Goal: Task Accomplishment & Management: Manage account settings

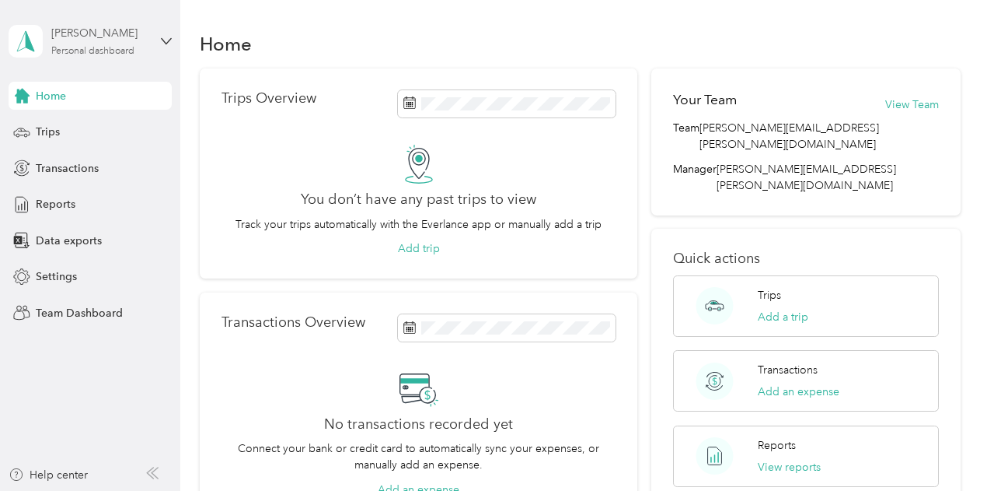
click at [129, 45] on div "[PERSON_NAME] Personal dashboard" at bounding box center [99, 40] width 97 height 31
click at [106, 118] on div "Team dashboard" at bounding box center [259, 127] width 481 height 27
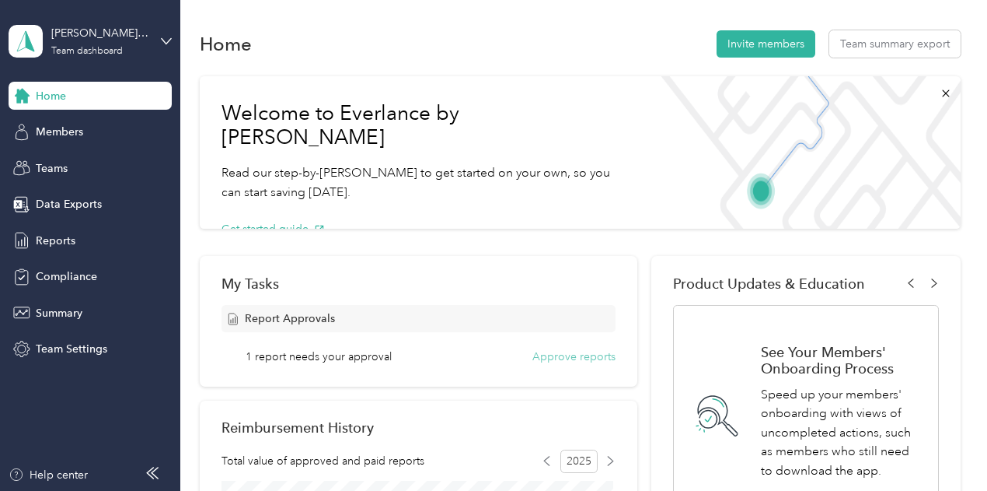
click at [596, 354] on button "Approve reports" at bounding box center [573, 356] width 83 height 16
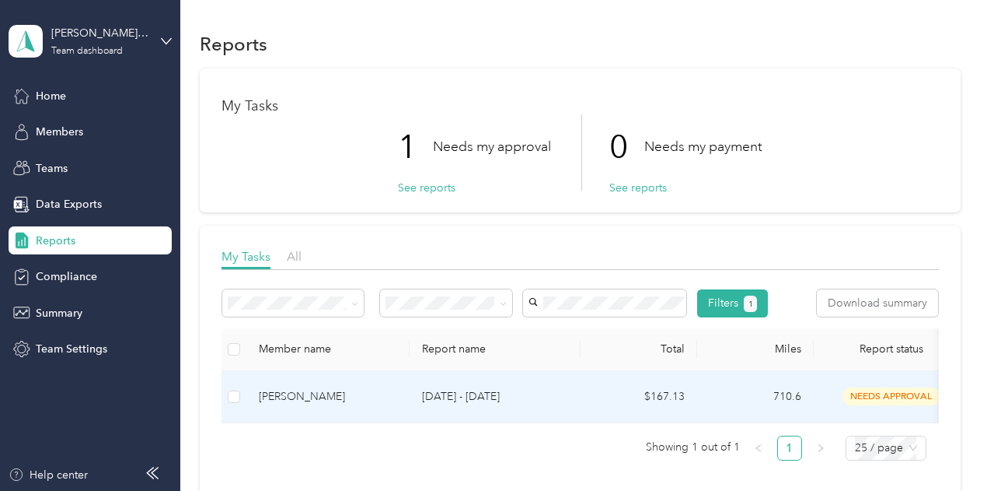
scroll to position [214, 0]
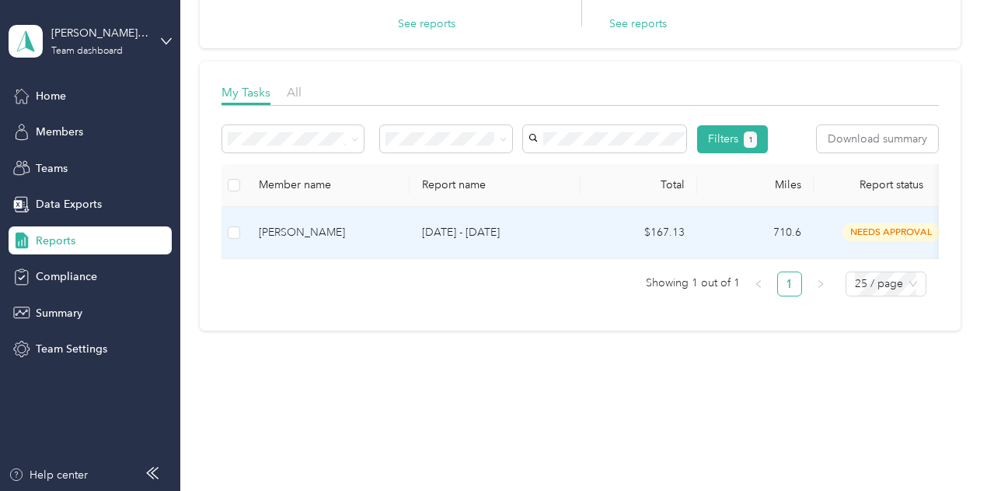
click at [250, 221] on td "[PERSON_NAME]" at bounding box center [327, 233] width 163 height 52
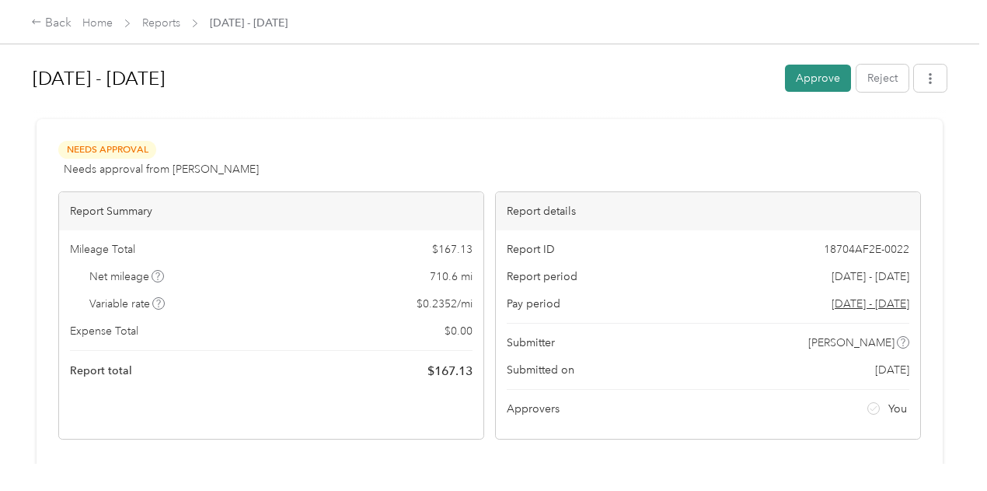
click at [822, 81] on button "Approve" at bounding box center [818, 78] width 66 height 27
